Goal: Transaction & Acquisition: Obtain resource

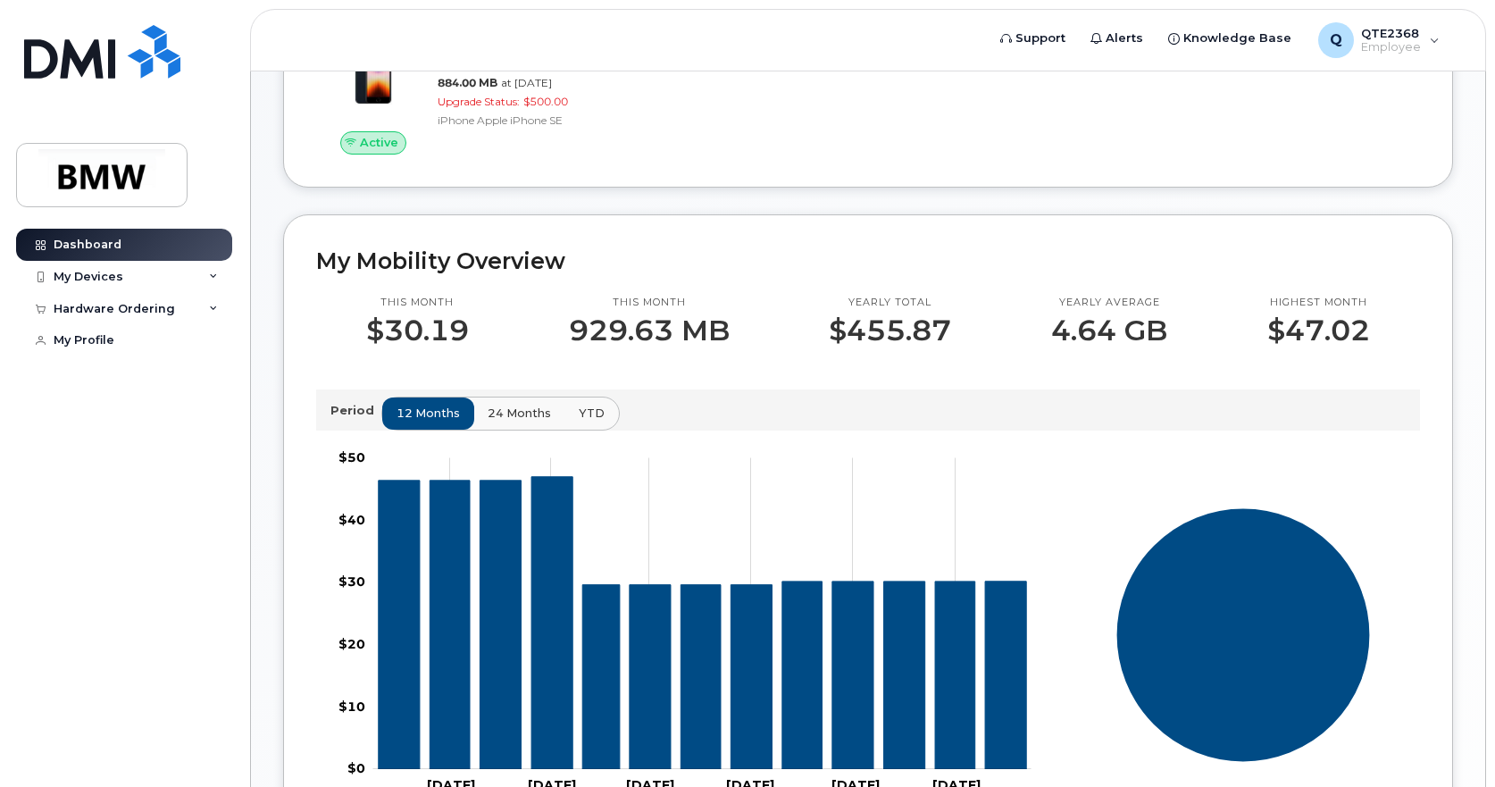
scroll to position [311, 0]
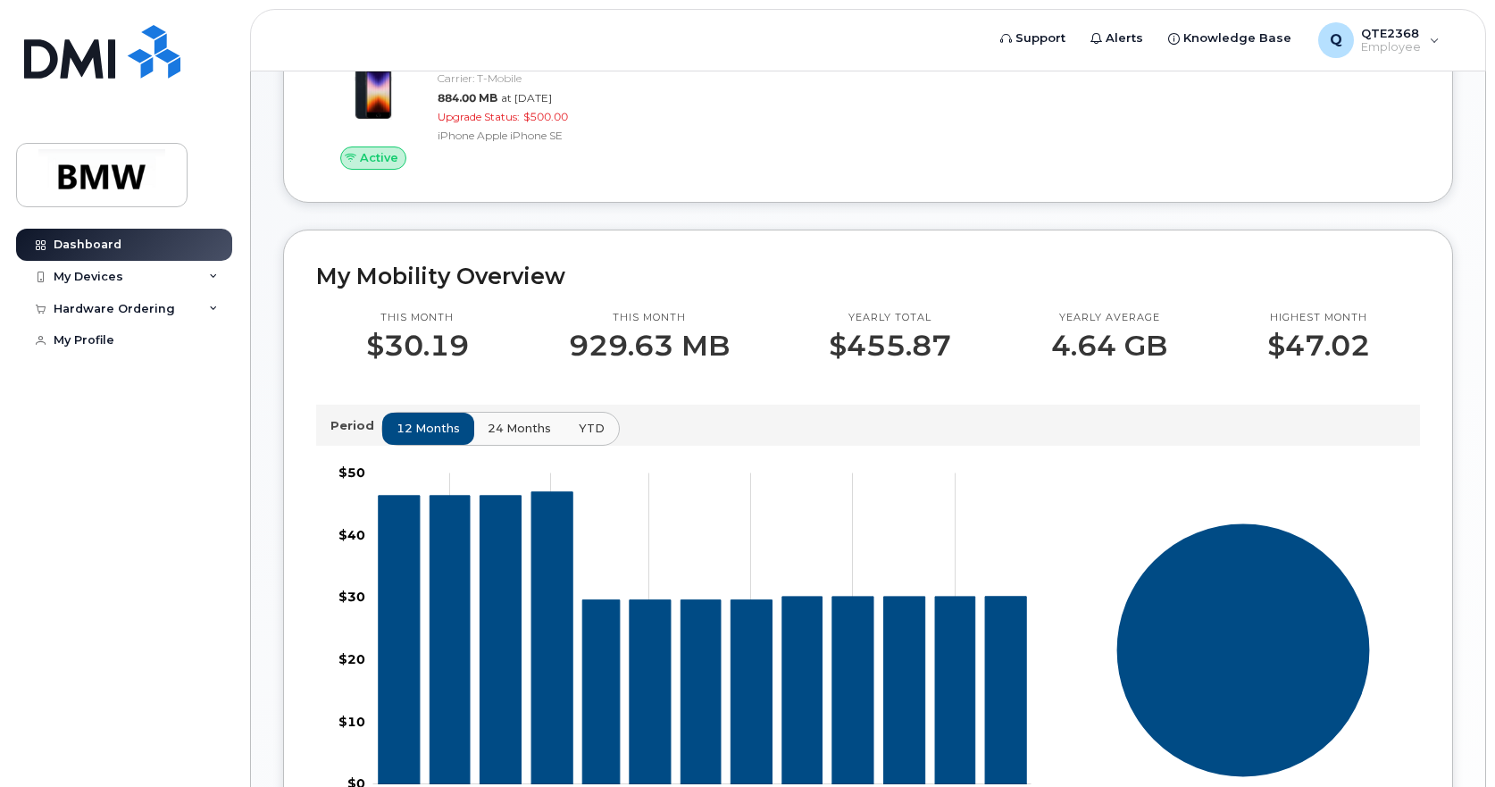
click at [539, 446] on div "12 months 24 months YTD" at bounding box center [500, 429] width 238 height 34
click at [537, 437] on span "24 months" at bounding box center [520, 428] width 63 height 17
click at [586, 437] on span "YTD" at bounding box center [593, 428] width 26 height 17
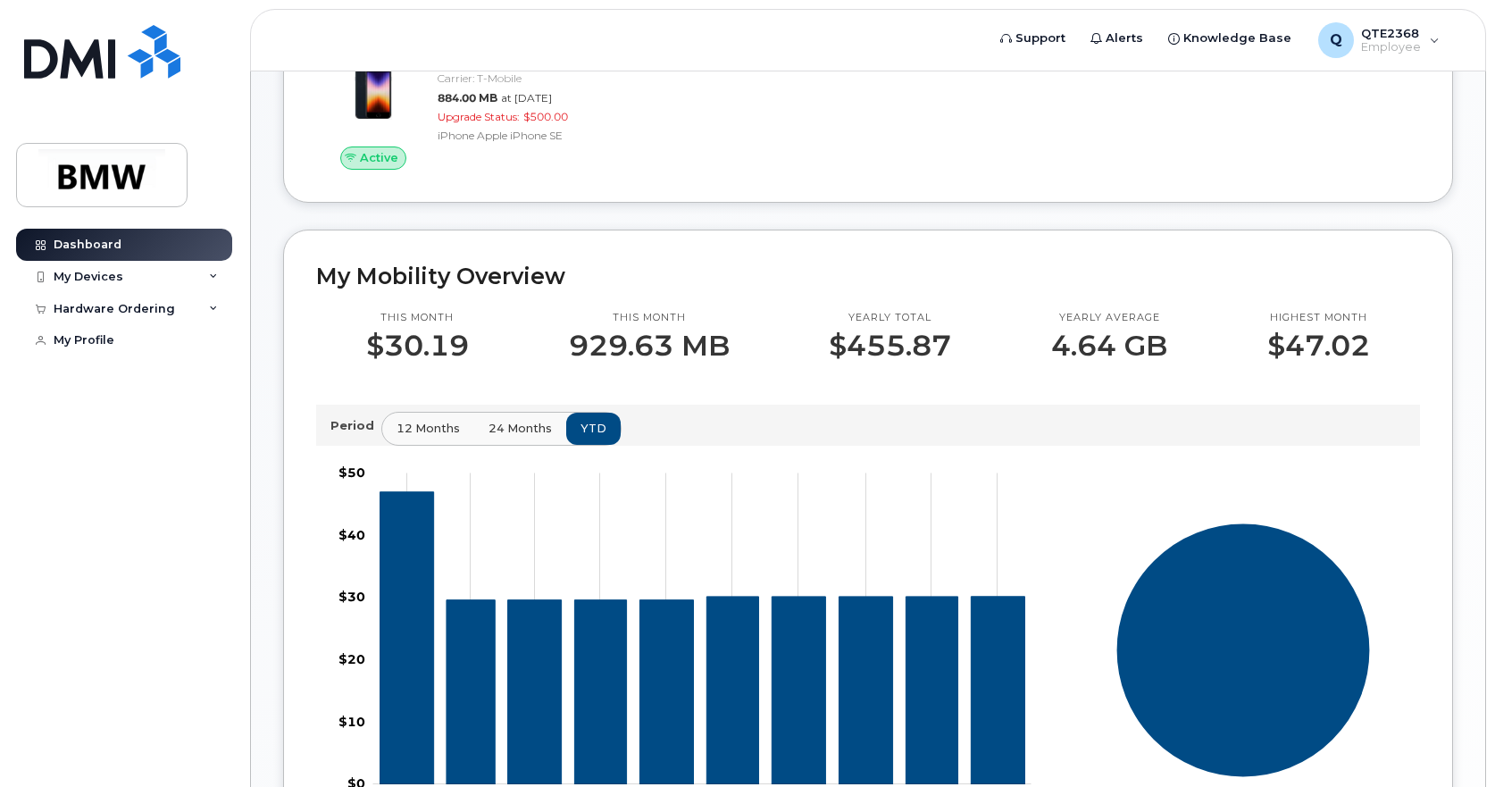
click at [523, 445] on button "24 months" at bounding box center [520, 429] width 94 height 32
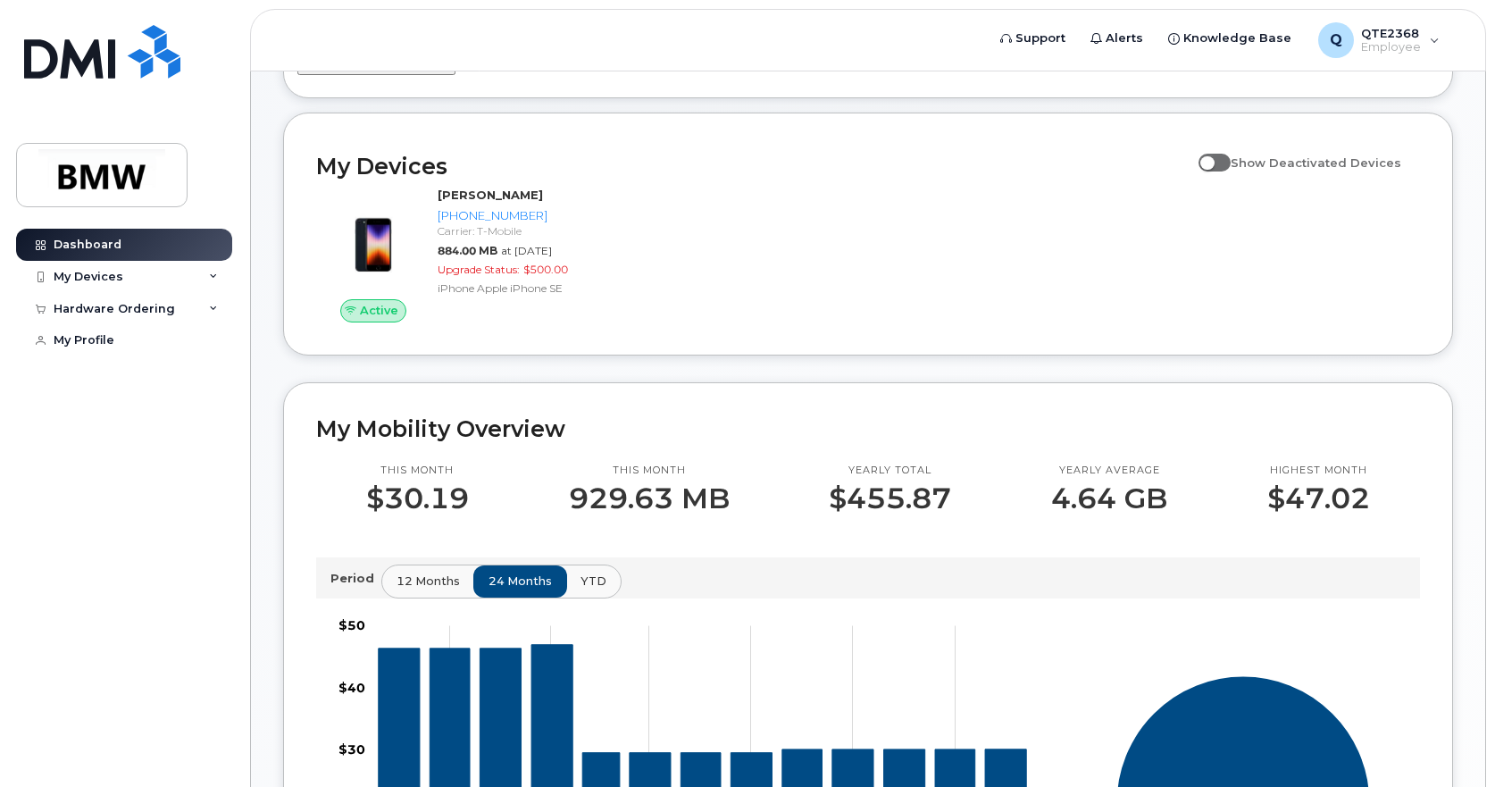
scroll to position [43, 0]
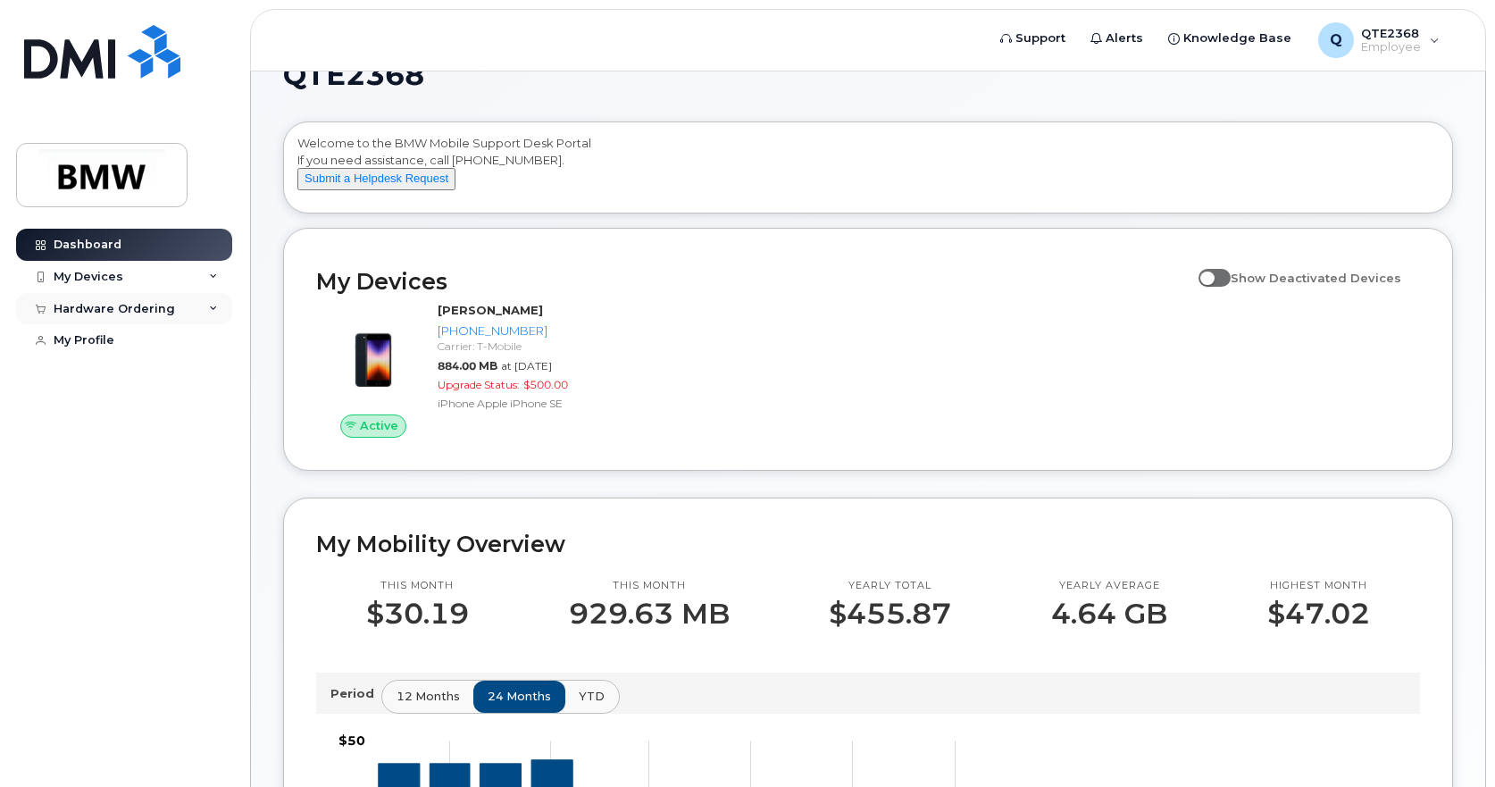
click at [129, 313] on div "Hardware Ordering" at bounding box center [114, 309] width 121 height 14
click at [89, 380] on div "New Order" at bounding box center [96, 375] width 68 height 16
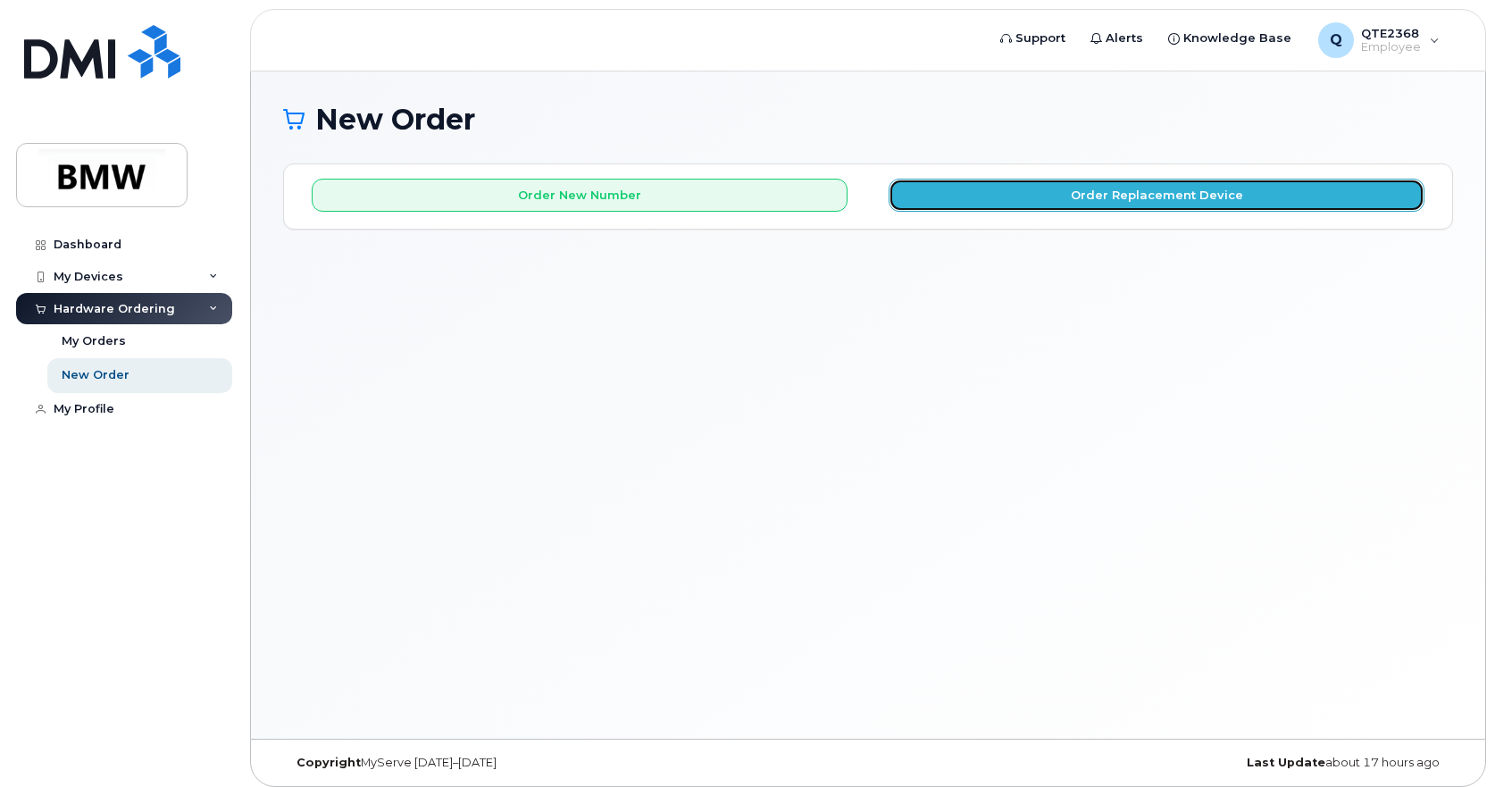
click at [1016, 196] on button "Order Replacement Device" at bounding box center [1157, 195] width 536 height 33
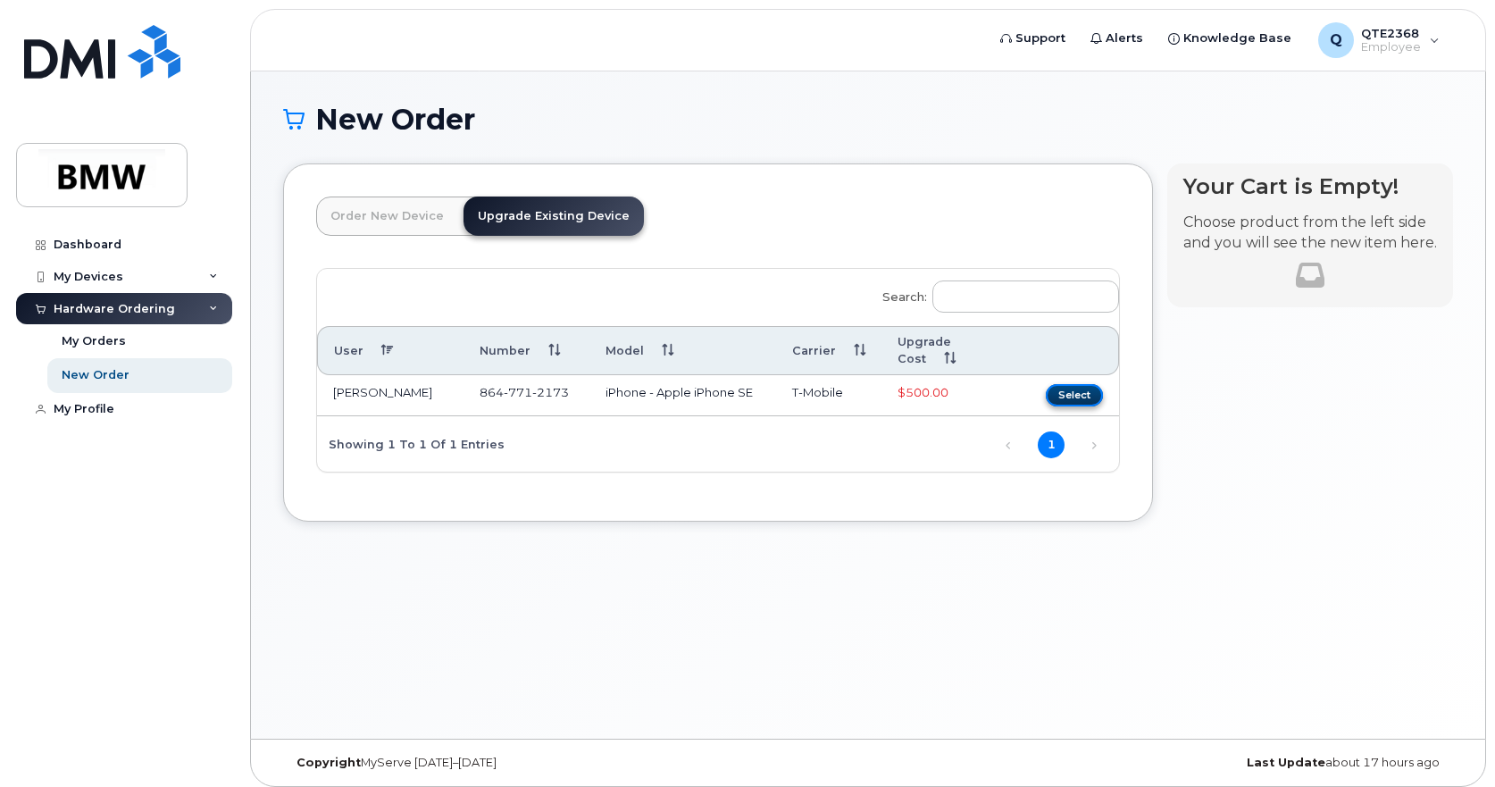
click at [1074, 384] on button "Select" at bounding box center [1074, 395] width 57 height 22
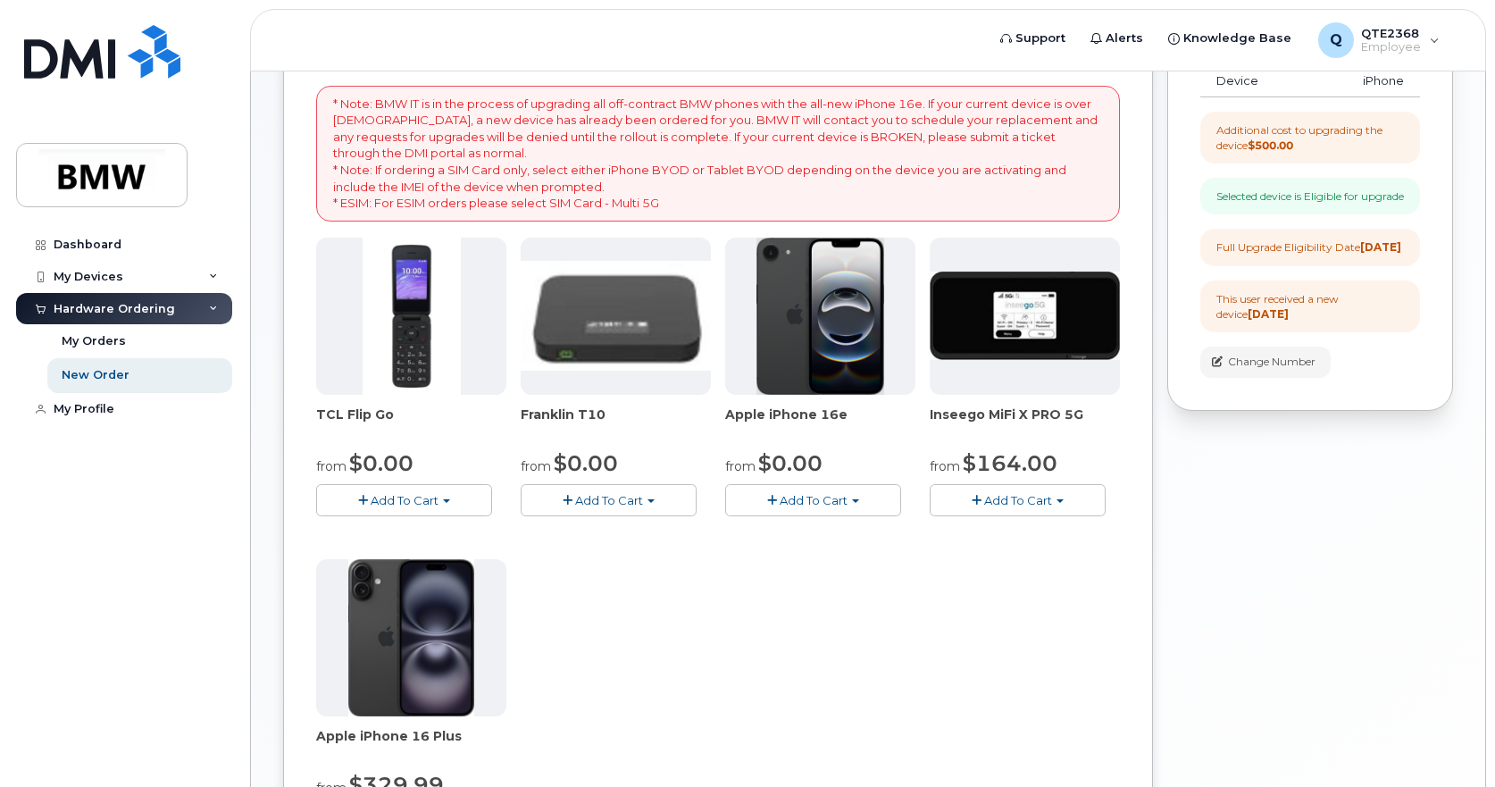
scroll to position [179, 0]
